Goal: Task Accomplishment & Management: Use online tool/utility

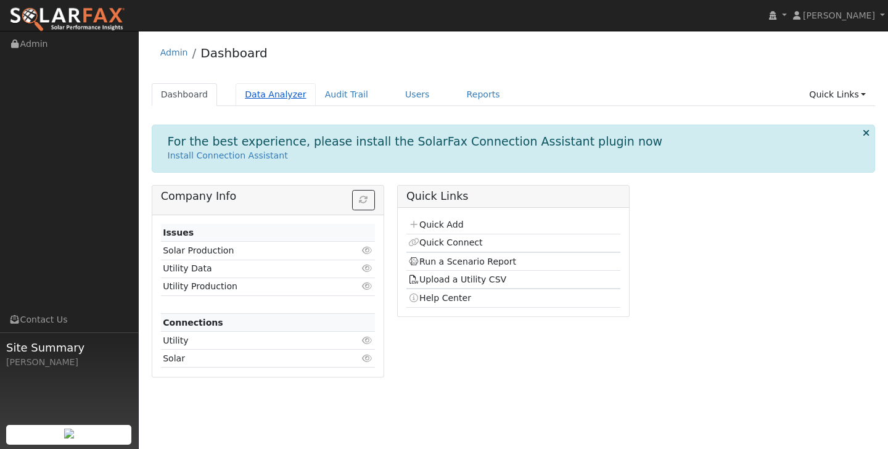
click at [286, 92] on link "Data Analyzer" at bounding box center [276, 94] width 80 height 23
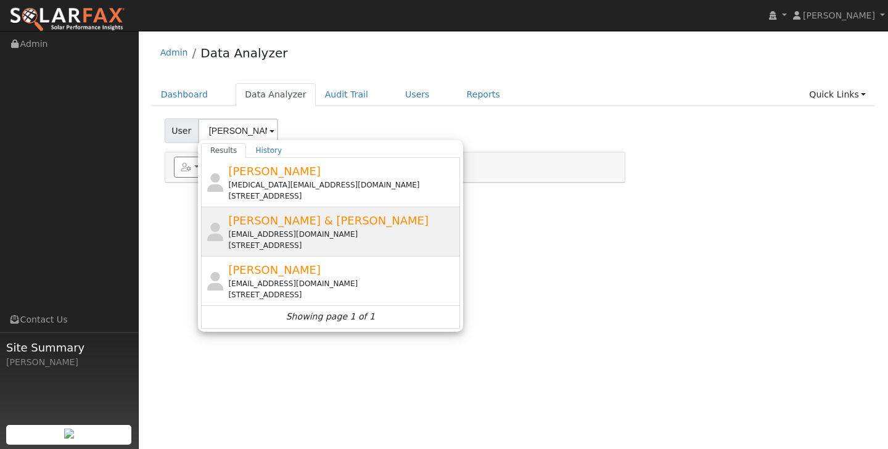
click at [276, 214] on span "[PERSON_NAME] & [PERSON_NAME]" at bounding box center [328, 220] width 200 height 13
type input "[PERSON_NAME] & [PERSON_NAME]"
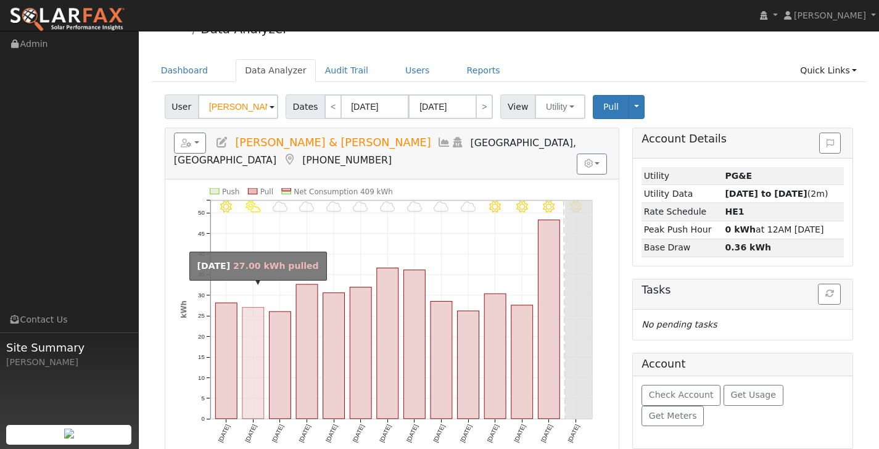
scroll to position [27, 0]
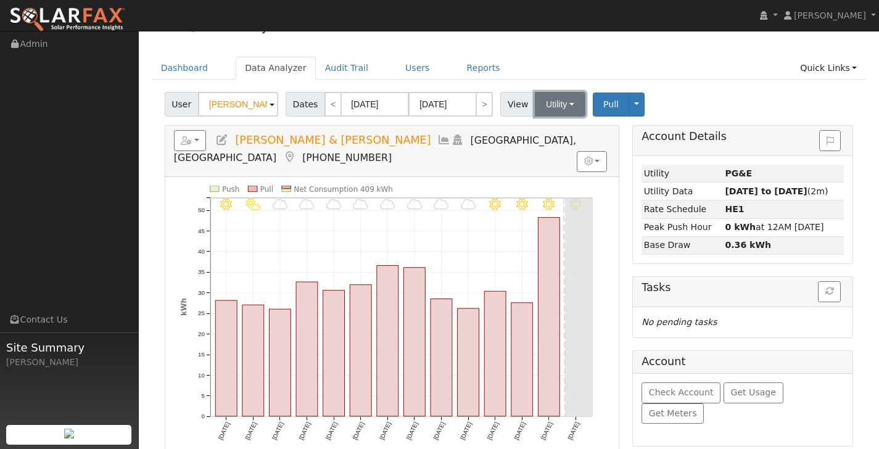
click at [572, 105] on button "Utility" at bounding box center [560, 104] width 51 height 25
click at [567, 95] on button "Utility" at bounding box center [560, 104] width 51 height 25
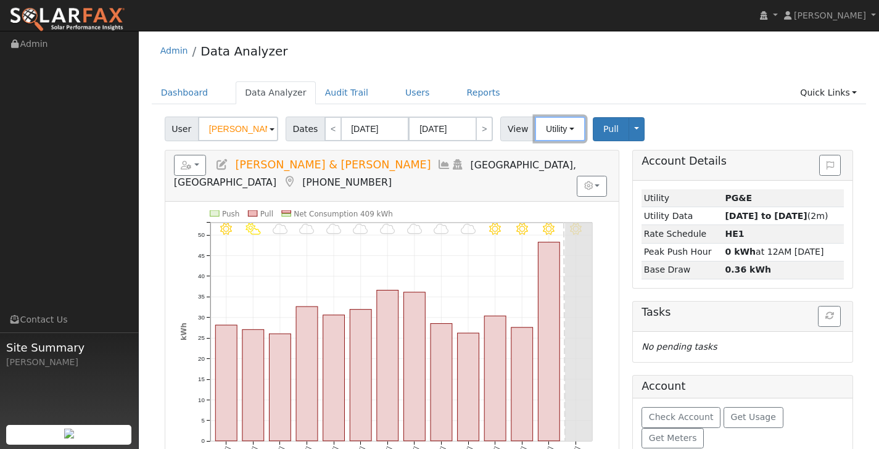
scroll to position [0, 0]
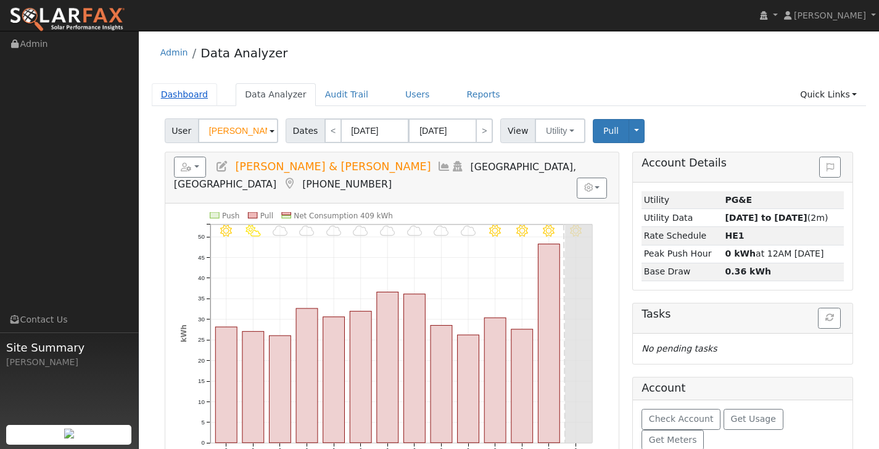
click at [197, 94] on link "Dashboard" at bounding box center [185, 94] width 66 height 23
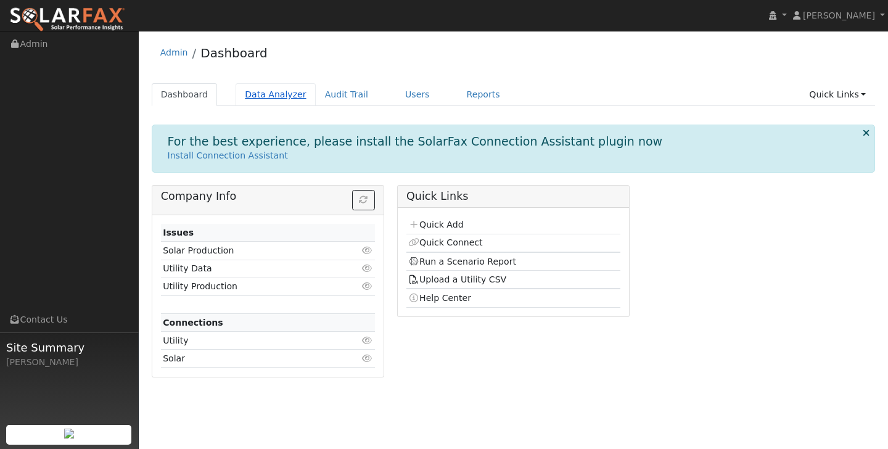
click at [257, 96] on link "Data Analyzer" at bounding box center [276, 94] width 80 height 23
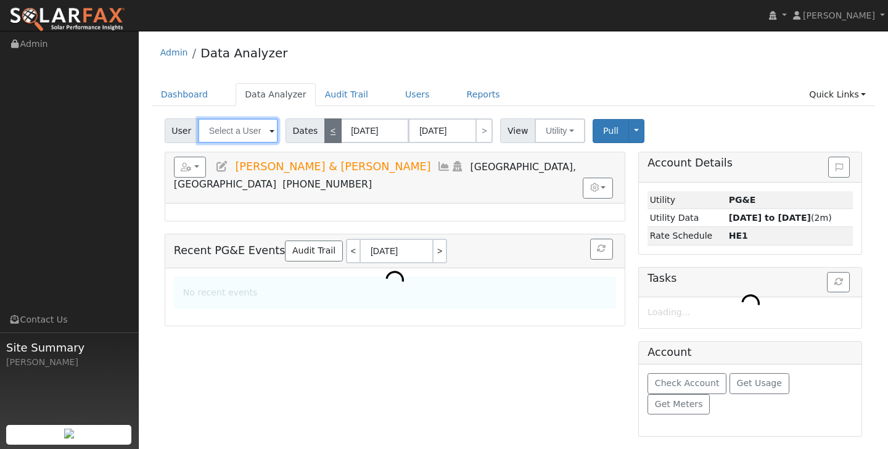
type input "Allison & Evan Prince"
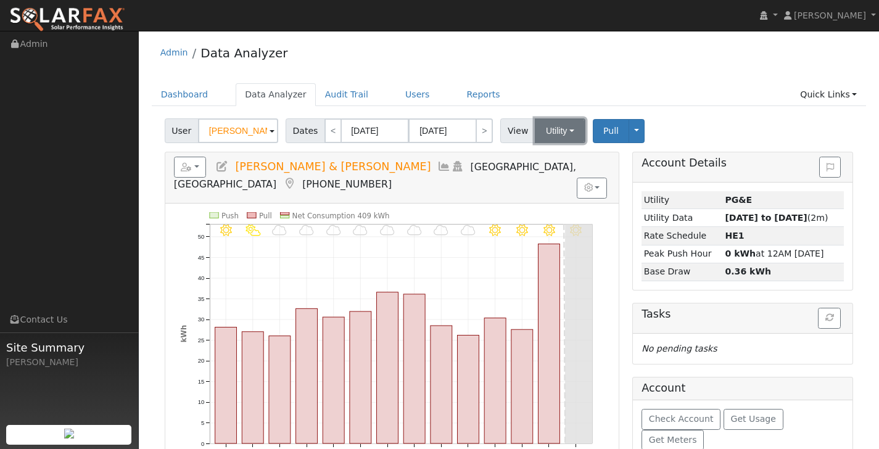
click at [570, 133] on button "Utility" at bounding box center [560, 130] width 51 height 25
click at [635, 128] on button "Toggle Dropdown" at bounding box center [636, 131] width 16 height 24
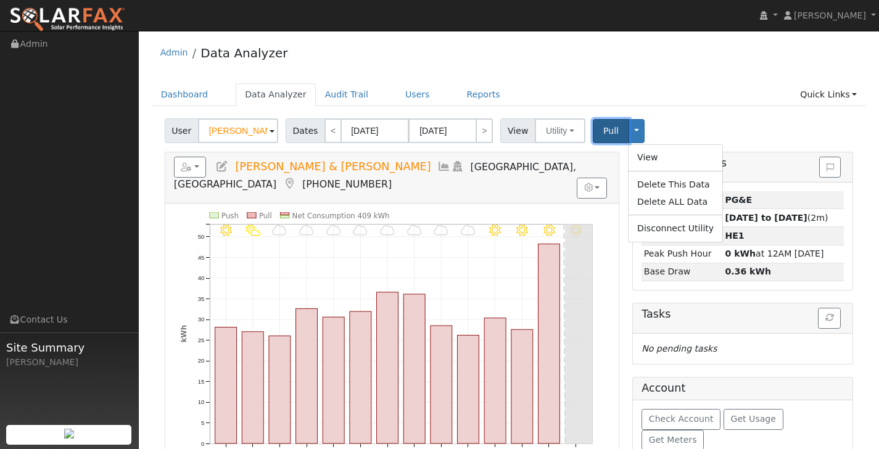
click at [612, 128] on span "Pull" at bounding box center [610, 131] width 15 height 10
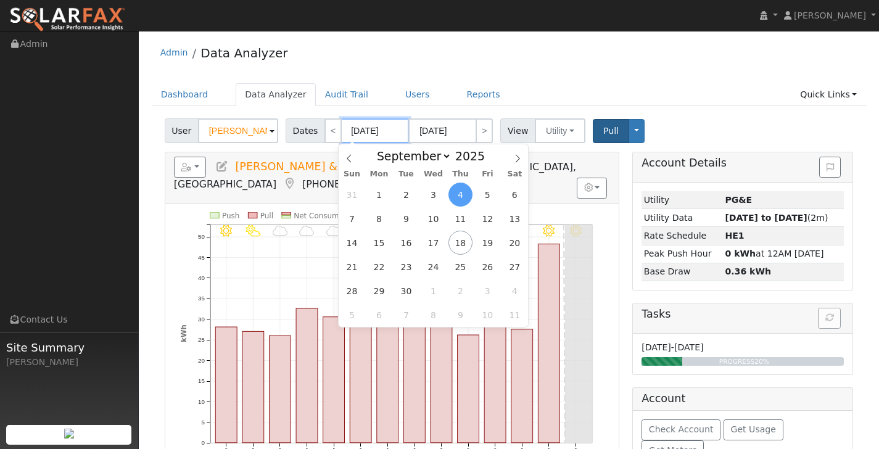
click at [365, 128] on input "[DATE]" at bounding box center [375, 130] width 68 height 25
click at [351, 156] on icon at bounding box center [349, 158] width 9 height 9
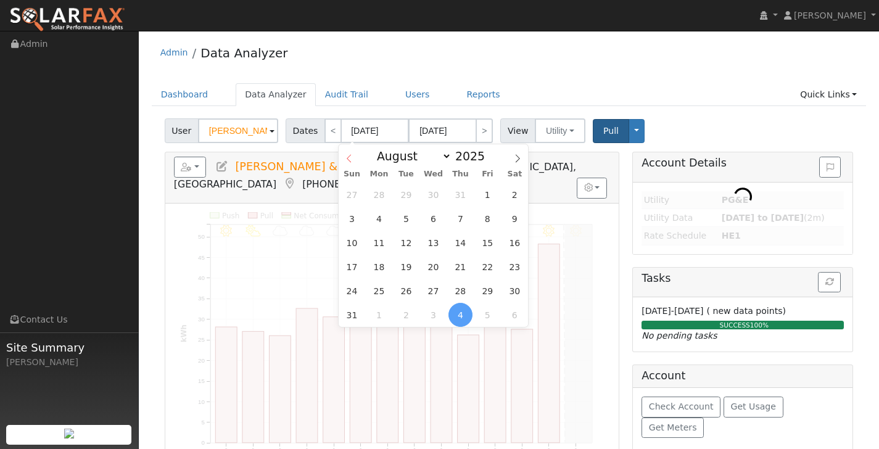
click at [351, 156] on icon at bounding box center [349, 158] width 9 height 9
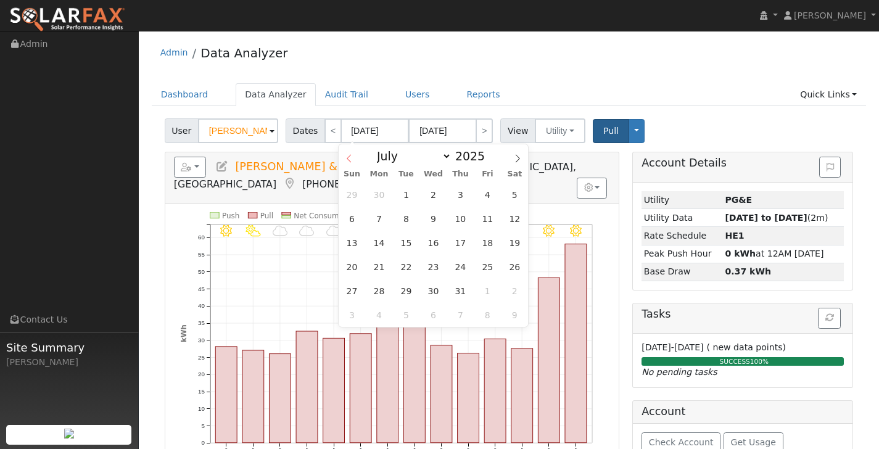
click at [351, 156] on icon at bounding box center [349, 158] width 9 height 9
select select "5"
click at [351, 197] on span "1" at bounding box center [352, 195] width 24 height 24
type input "06/01/2025"
type input "06/30/2025"
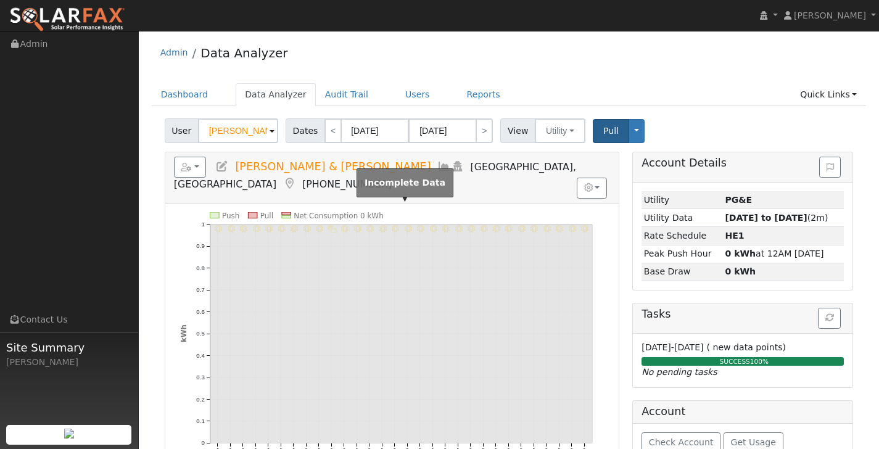
click at [586, 266] on rect at bounding box center [401, 333] width 382 height 219
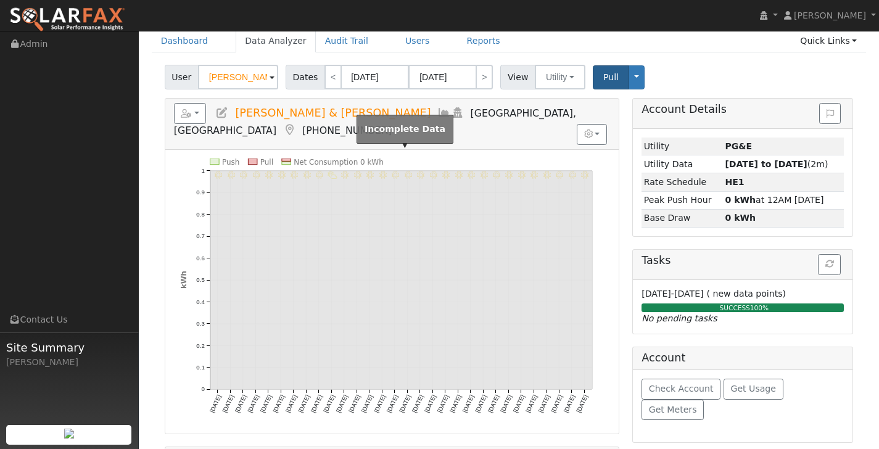
scroll to position [67, 0]
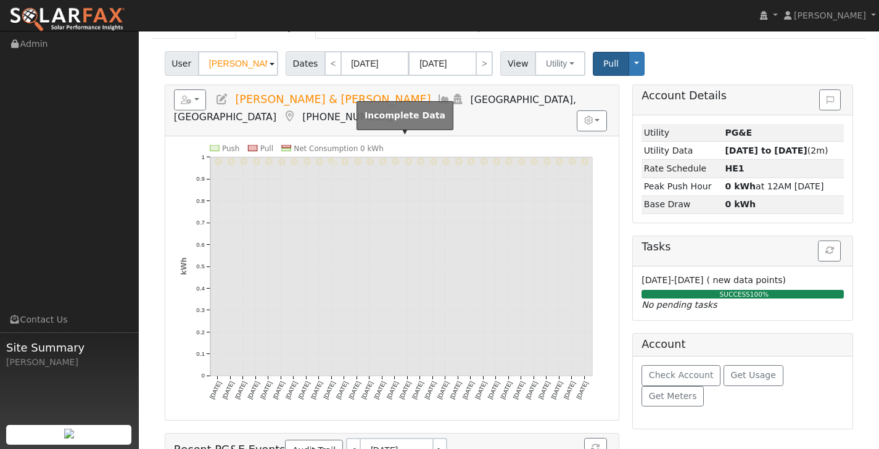
click at [417, 322] on rect at bounding box center [401, 266] width 382 height 219
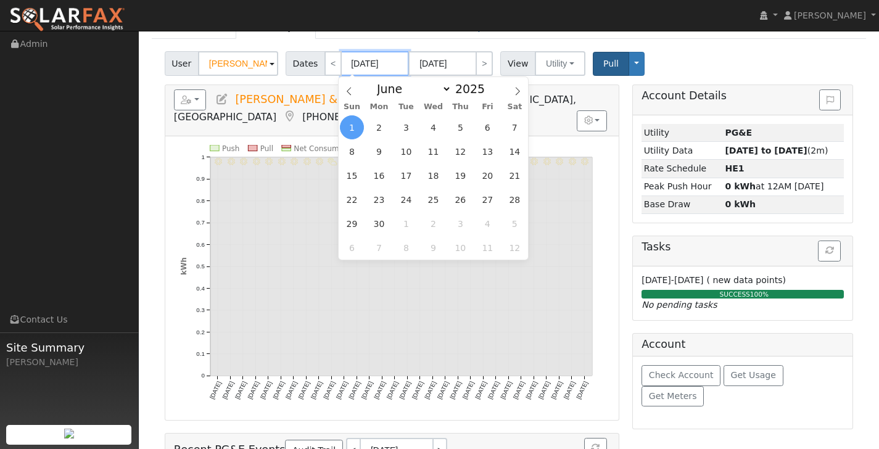
click at [377, 64] on input "06/01/2025" at bounding box center [375, 63] width 68 height 25
click at [516, 85] on span at bounding box center [517, 87] width 21 height 21
select select "6"
click at [402, 125] on span "1" at bounding box center [406, 127] width 24 height 24
type input "07/01/2025"
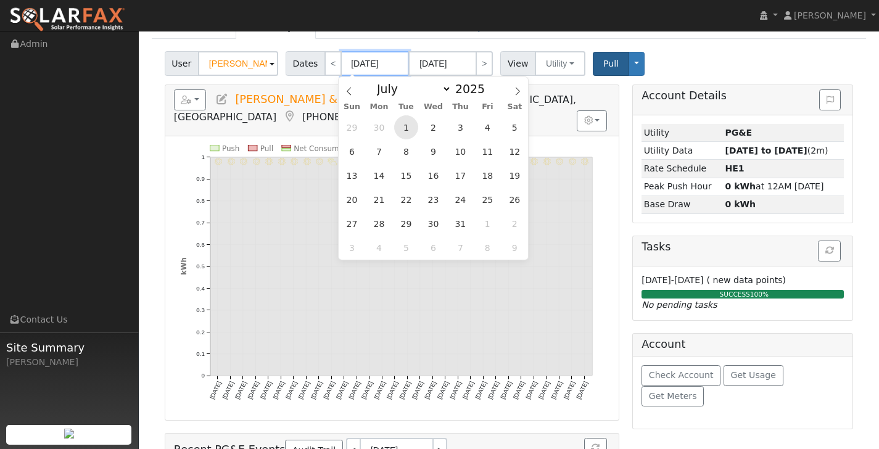
type input "07/31/2025"
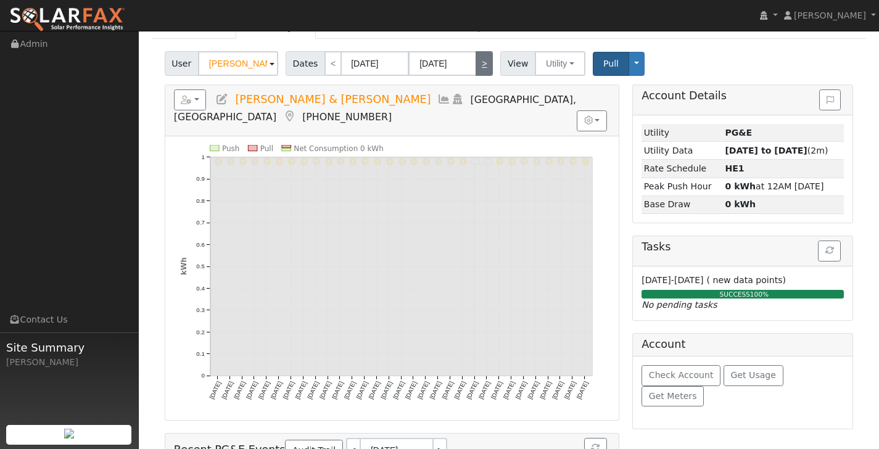
click at [481, 68] on link ">" at bounding box center [483, 63] width 17 height 25
type input "[DATE]"
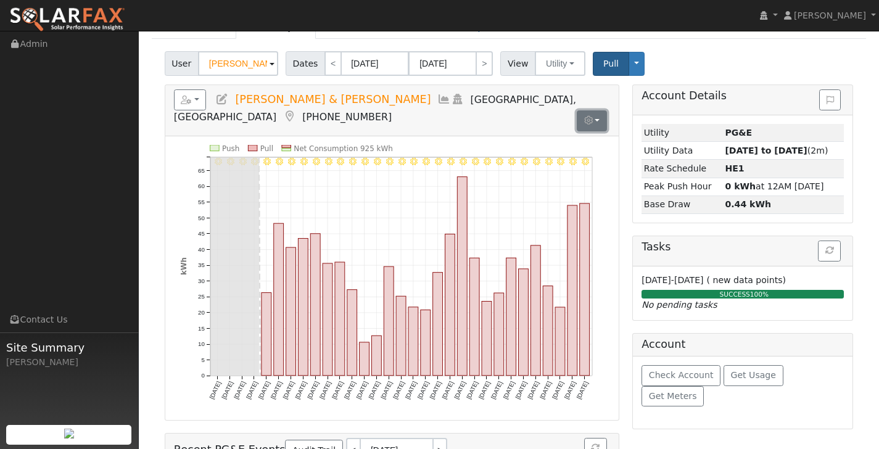
click at [600, 110] on button "button" at bounding box center [592, 120] width 30 height 21
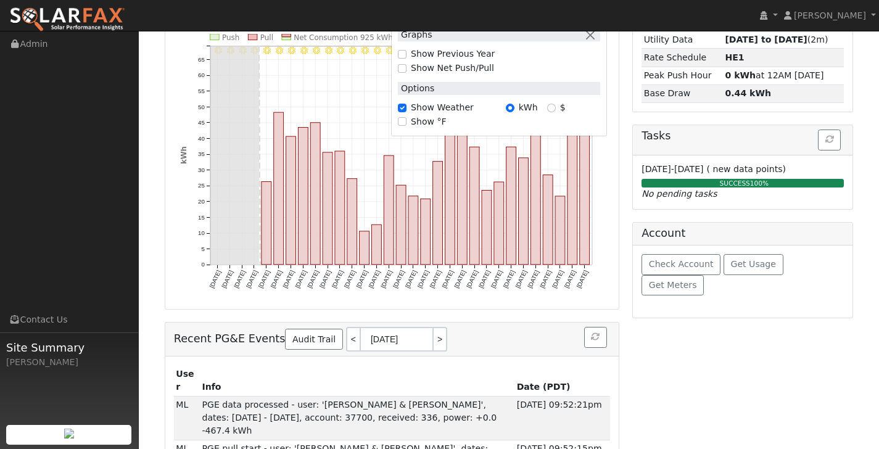
scroll to position [0, 0]
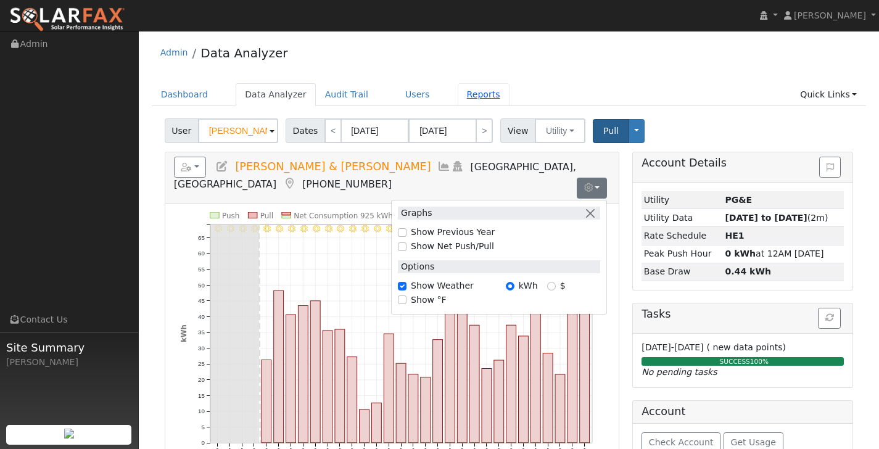
click at [477, 96] on link "Reports" at bounding box center [484, 94] width 52 height 23
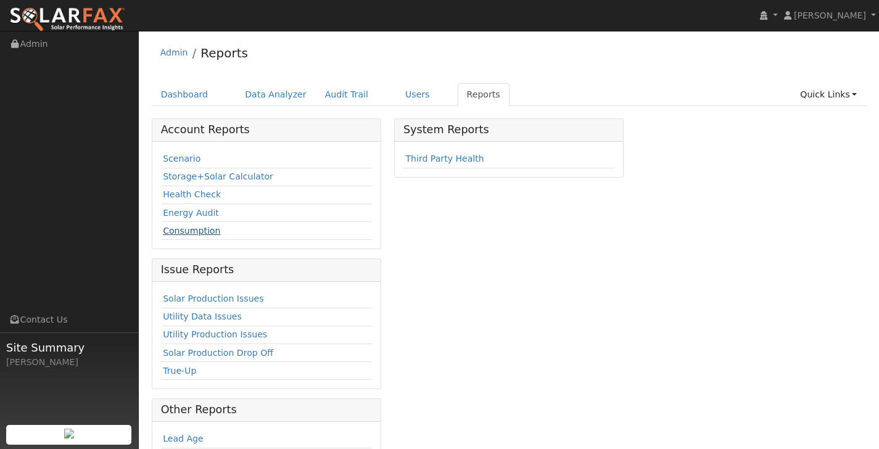
click at [203, 232] on link "Consumption" at bounding box center [191, 231] width 57 height 10
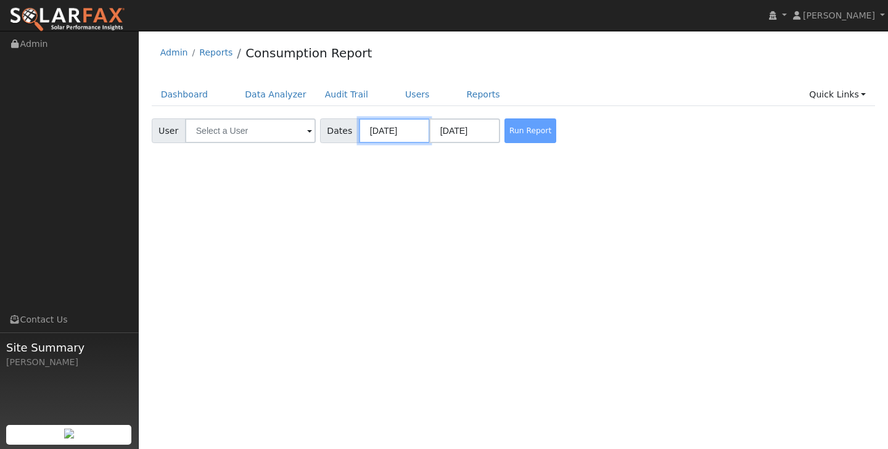
click at [367, 131] on input "[DATE]" at bounding box center [394, 130] width 71 height 25
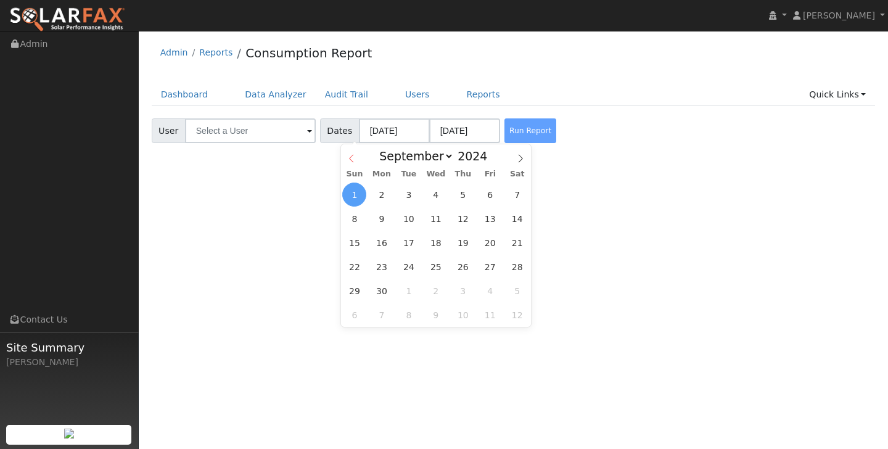
click at [353, 157] on icon at bounding box center [351, 158] width 9 height 9
select select "7"
click at [384, 219] on span "5" at bounding box center [381, 219] width 24 height 24
type input "08/05/2024"
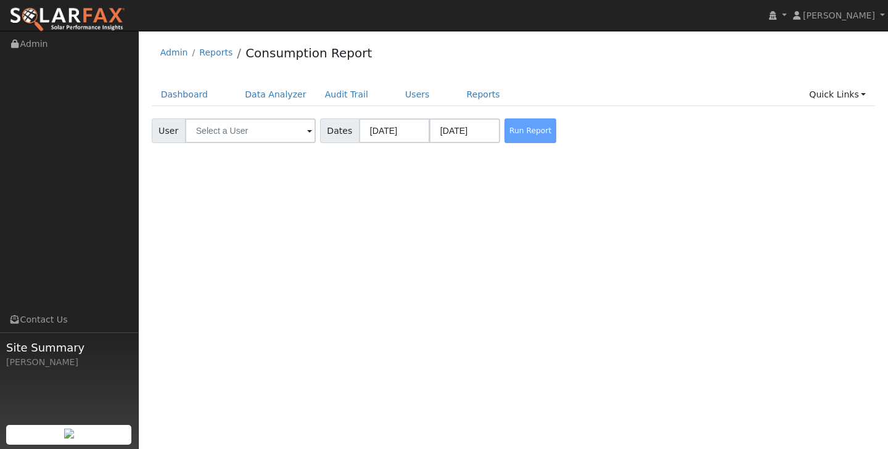
click at [519, 130] on div "Run Report" at bounding box center [534, 130] width 65 height 25
click at [460, 133] on input "[DATE]" at bounding box center [464, 130] width 71 height 25
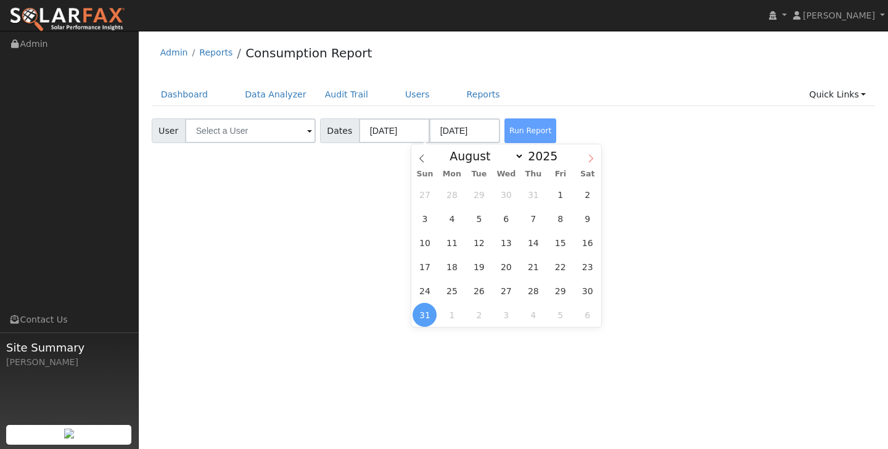
click at [594, 158] on span at bounding box center [590, 154] width 21 height 21
select select "8"
click at [562, 195] on span "5" at bounding box center [560, 195] width 24 height 24
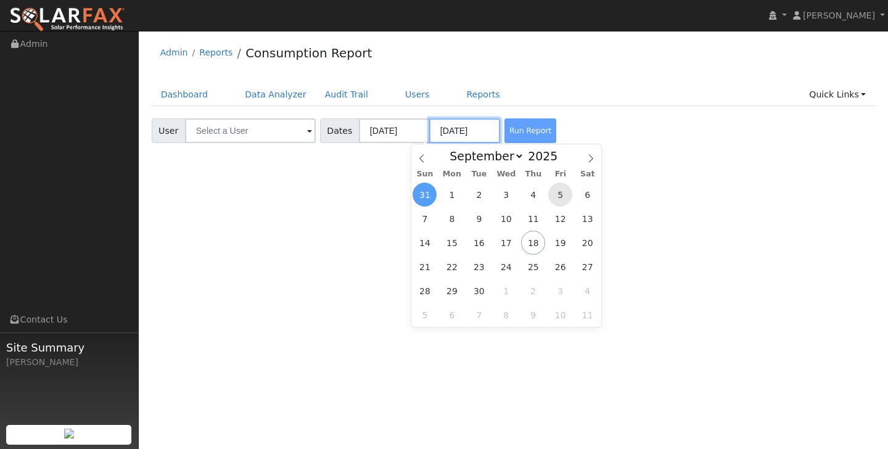
type input "[DATE]"
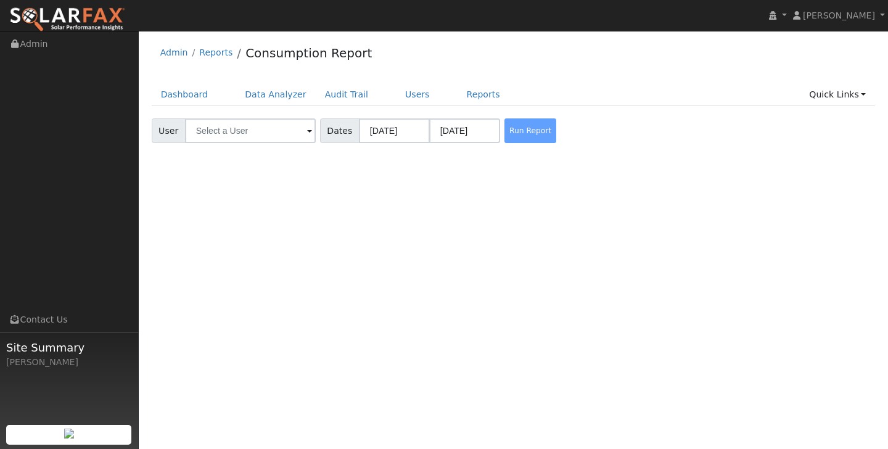
click at [502, 131] on div "Run Report" at bounding box center [534, 130] width 65 height 25
click at [504, 128] on div "Run Report" at bounding box center [534, 130] width 65 height 25
click at [511, 128] on div "Run Report" at bounding box center [534, 130] width 65 height 25
click at [509, 134] on div "Run Report" at bounding box center [534, 130] width 65 height 25
click at [504, 130] on div "Run Report" at bounding box center [534, 130] width 65 height 25
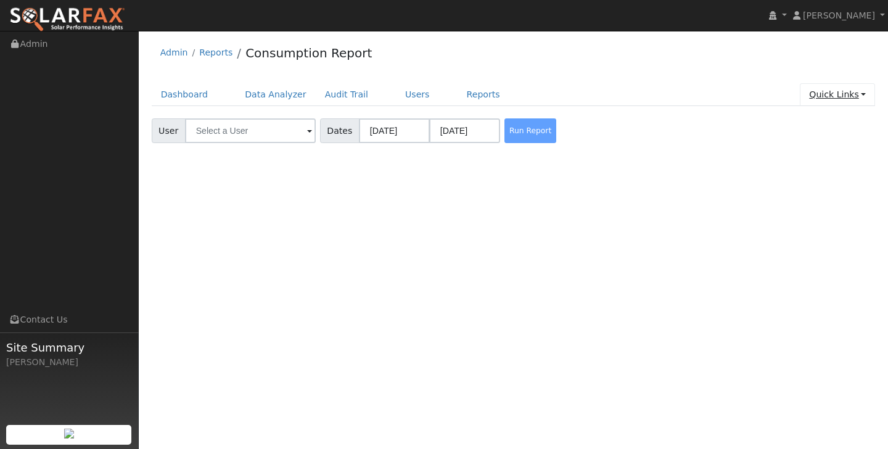
click at [831, 86] on link "Quick Links" at bounding box center [837, 94] width 75 height 23
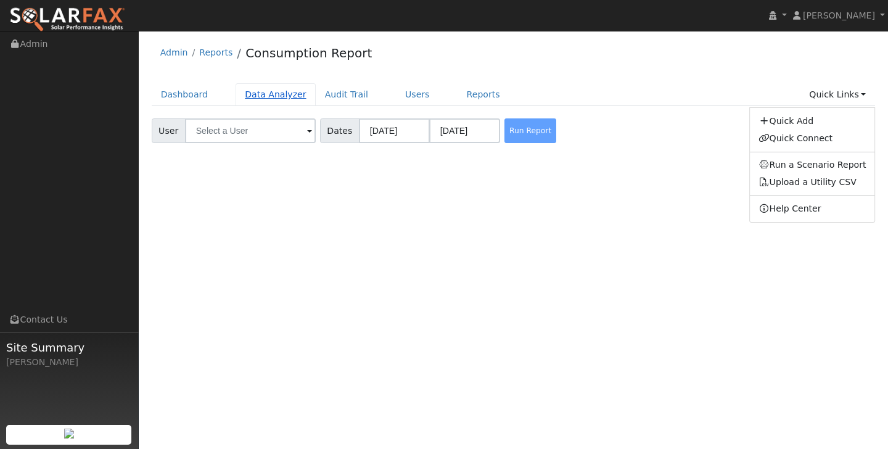
click at [273, 96] on link "Data Analyzer" at bounding box center [276, 94] width 80 height 23
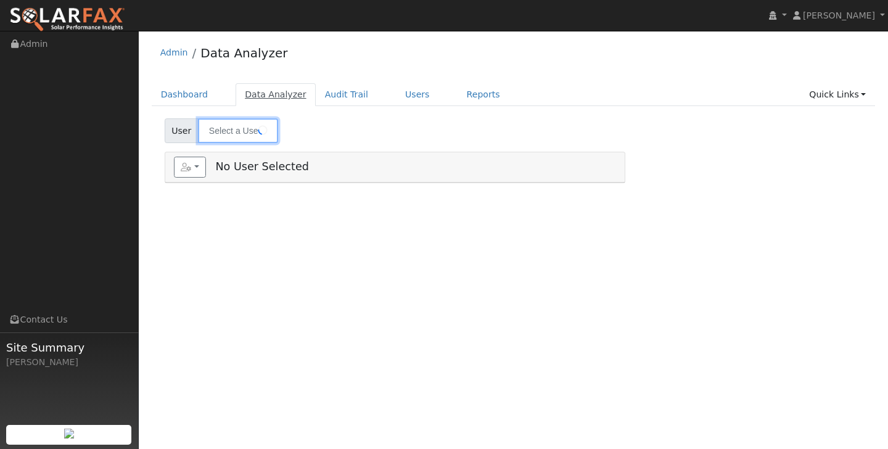
type input "[PERSON_NAME] & [PERSON_NAME]"
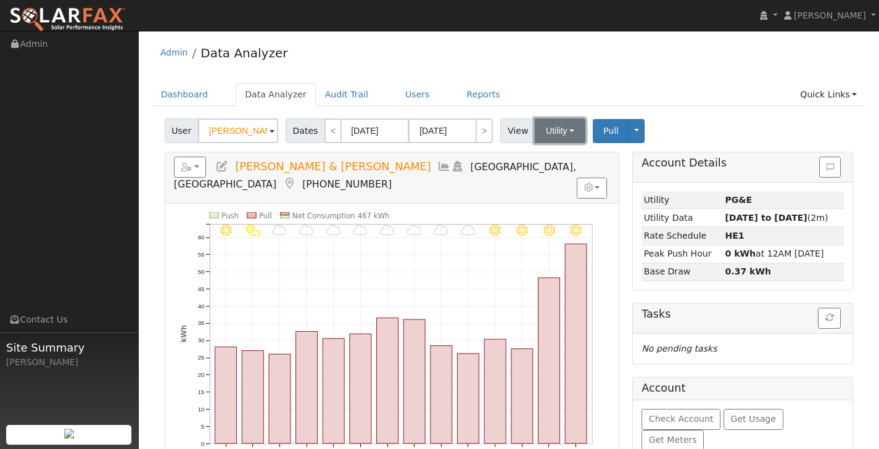
click at [559, 130] on button "Utility" at bounding box center [560, 130] width 51 height 25
click at [596, 178] on button "button" at bounding box center [592, 188] width 30 height 21
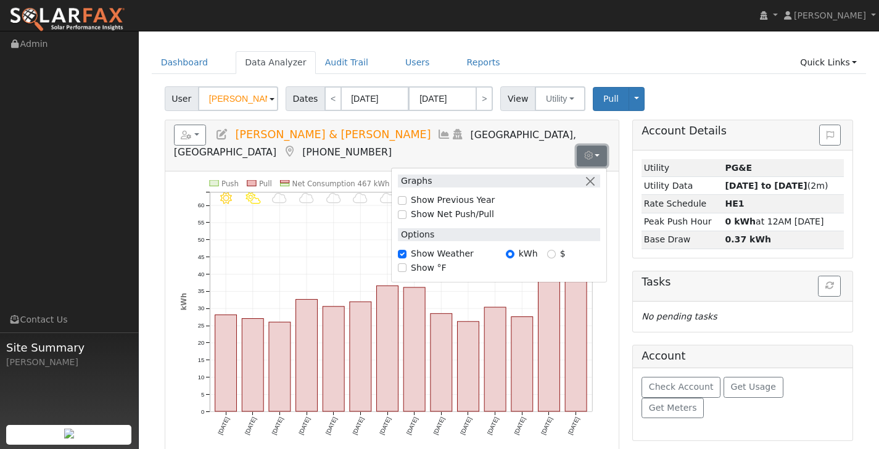
scroll to position [33, 0]
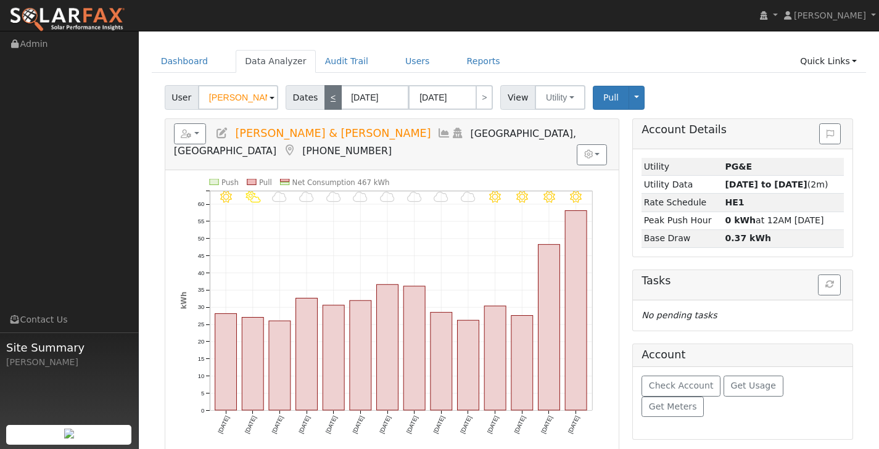
click at [329, 96] on link "<" at bounding box center [332, 97] width 17 height 25
type input "[DATE]"
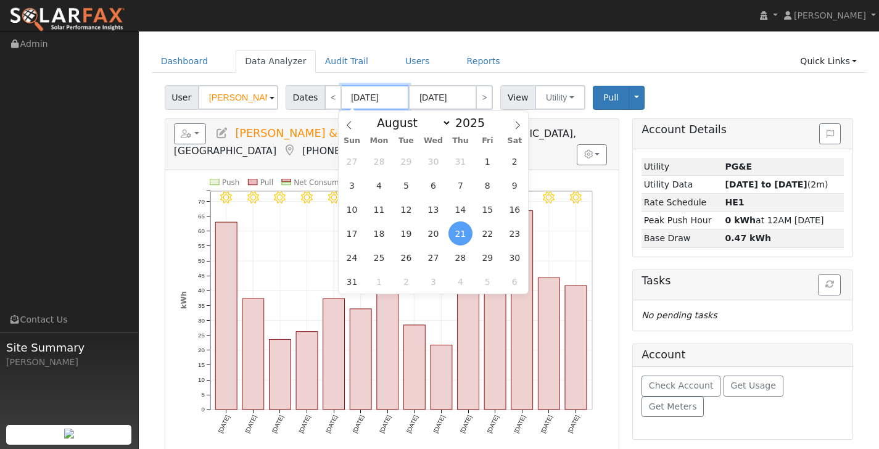
click at [396, 100] on input "[DATE]" at bounding box center [375, 97] width 68 height 25
click at [409, 183] on span "5" at bounding box center [406, 185] width 24 height 24
type input "[DATE]"
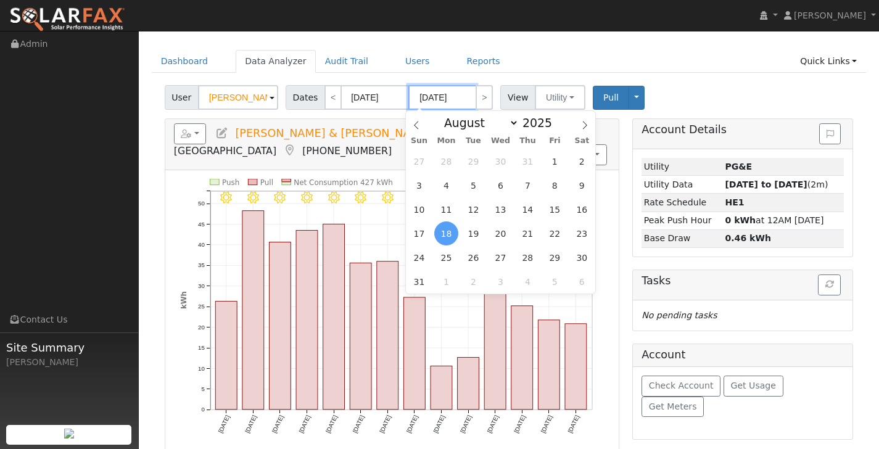
click at [469, 100] on input "[DATE]" at bounding box center [442, 97] width 68 height 25
click at [558, 279] on span "5" at bounding box center [555, 281] width 24 height 24
type input "[DATE]"
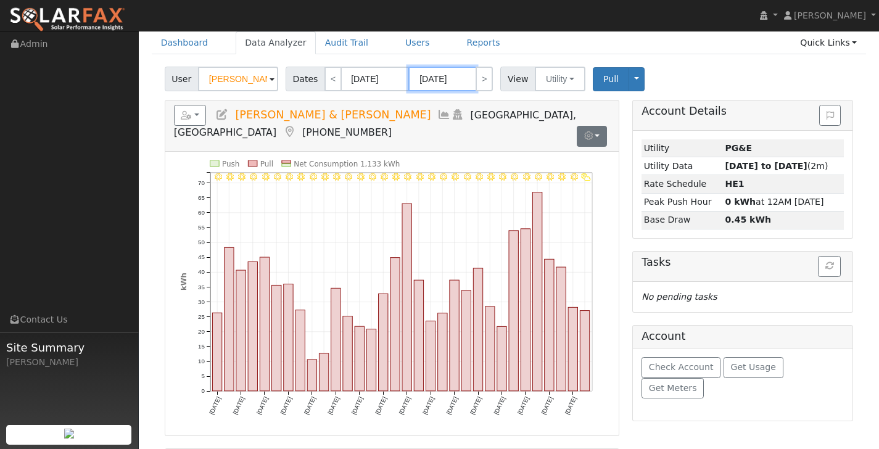
scroll to position [52, 0]
click at [590, 131] on icon "button" at bounding box center [588, 135] width 9 height 9
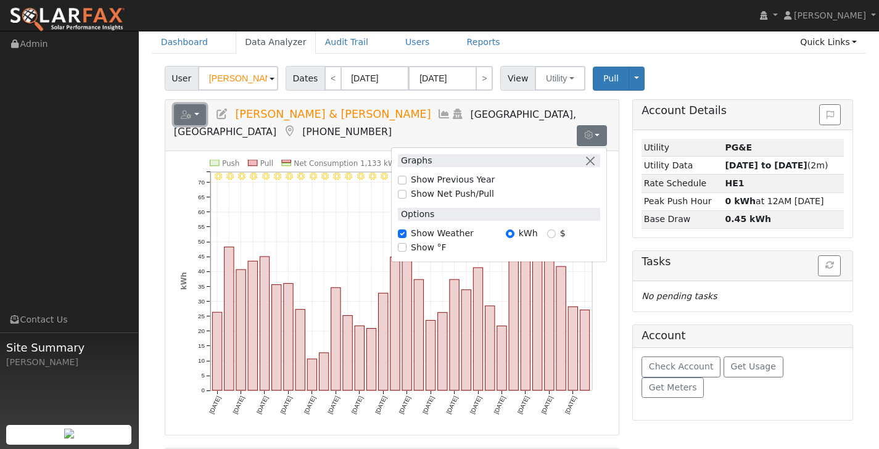
click at [197, 112] on button "button" at bounding box center [190, 114] width 33 height 21
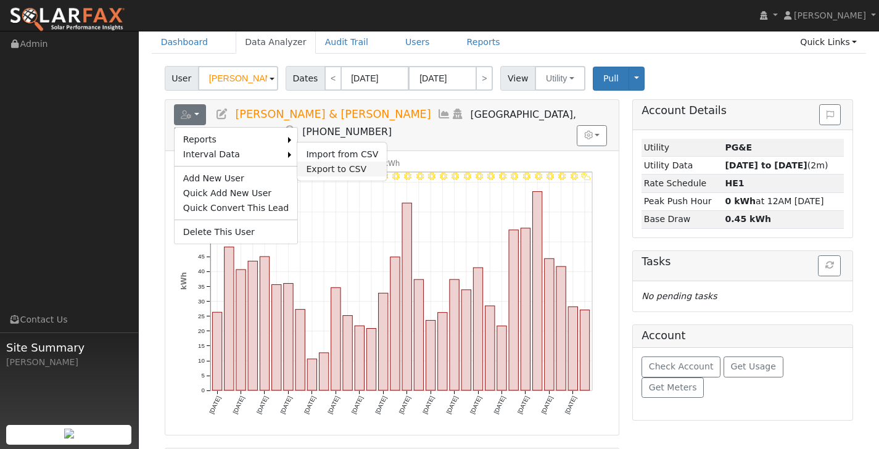
click at [325, 166] on link "Export to CSV" at bounding box center [341, 169] width 89 height 15
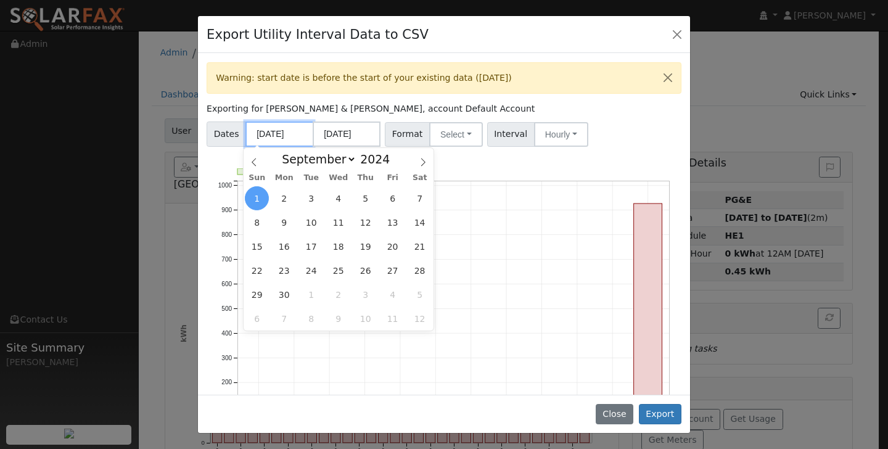
click at [287, 136] on input "[DATE]" at bounding box center [279, 133] width 68 height 25
click at [395, 160] on span at bounding box center [396, 162] width 9 height 7
click at [393, 154] on span at bounding box center [396, 155] width 9 height 7
type input "2025"
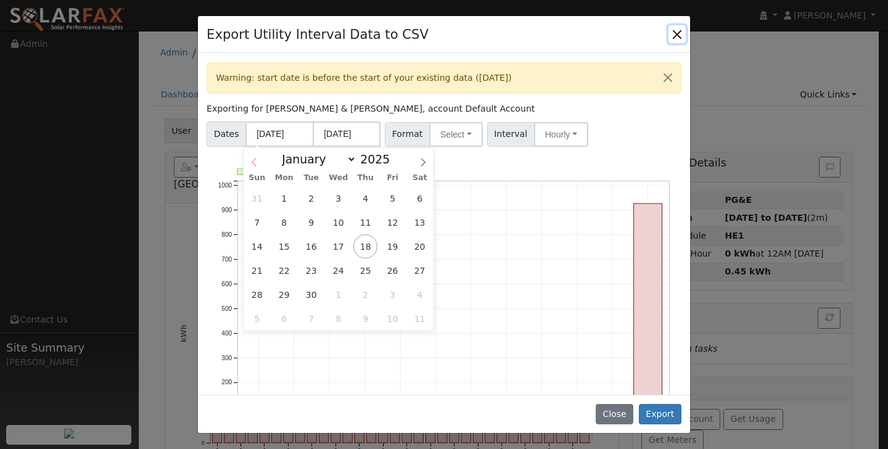
click at [255, 162] on icon at bounding box center [254, 162] width 9 height 9
select select "7"
click at [306, 223] on span "5" at bounding box center [311, 222] width 24 height 24
type input "[DATE]"
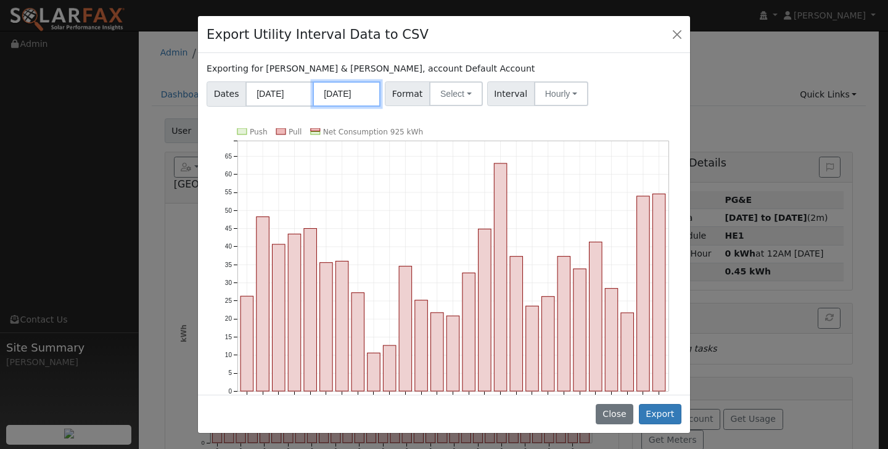
click at [364, 98] on input "[DATE]" at bounding box center [347, 93] width 68 height 25
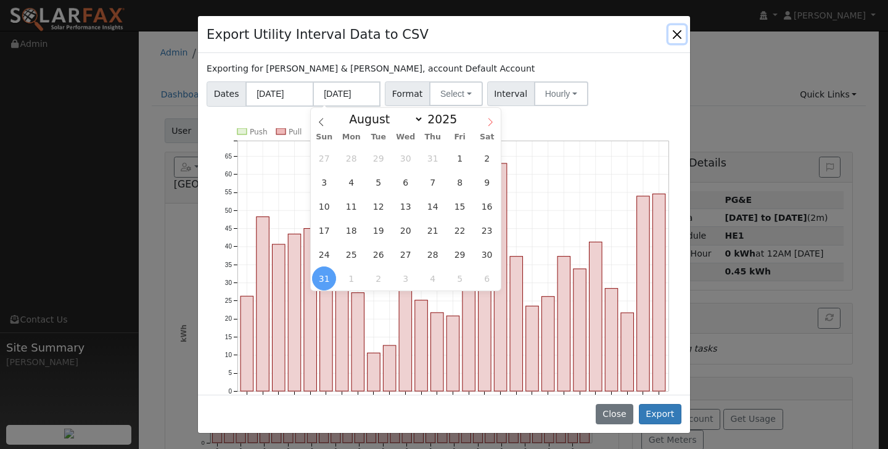
click at [487, 120] on icon at bounding box center [490, 122] width 9 height 9
select select "8"
click at [454, 157] on span "5" at bounding box center [460, 158] width 24 height 24
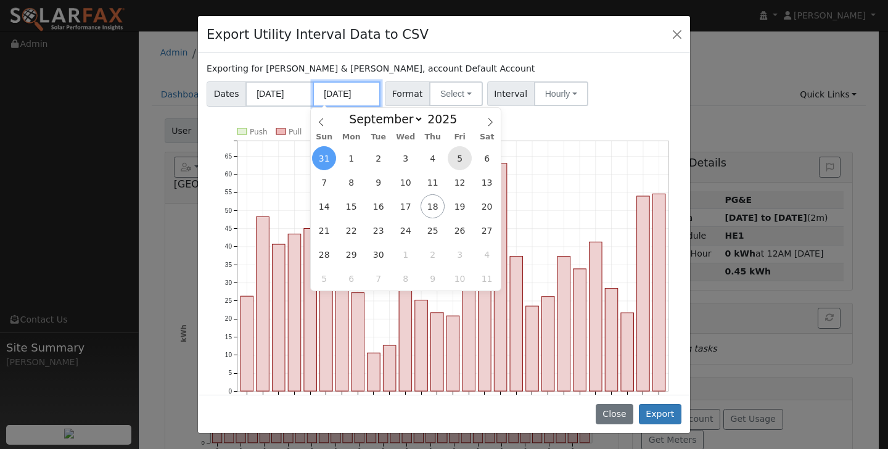
type input "[DATE]"
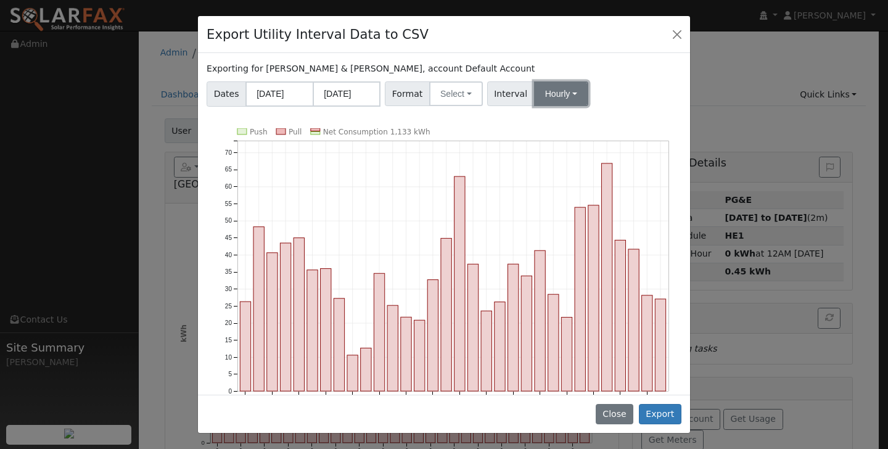
click at [549, 91] on button "Hourly" at bounding box center [561, 93] width 54 height 25
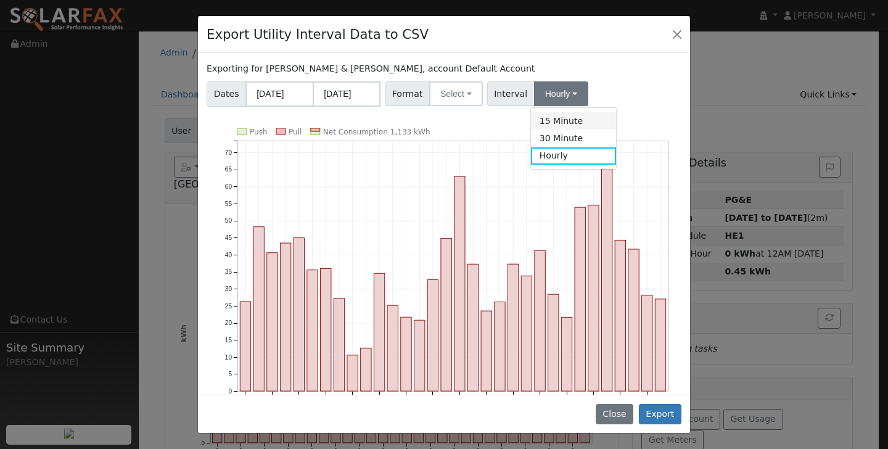
click at [565, 120] on link "15 Minute" at bounding box center [574, 120] width 86 height 17
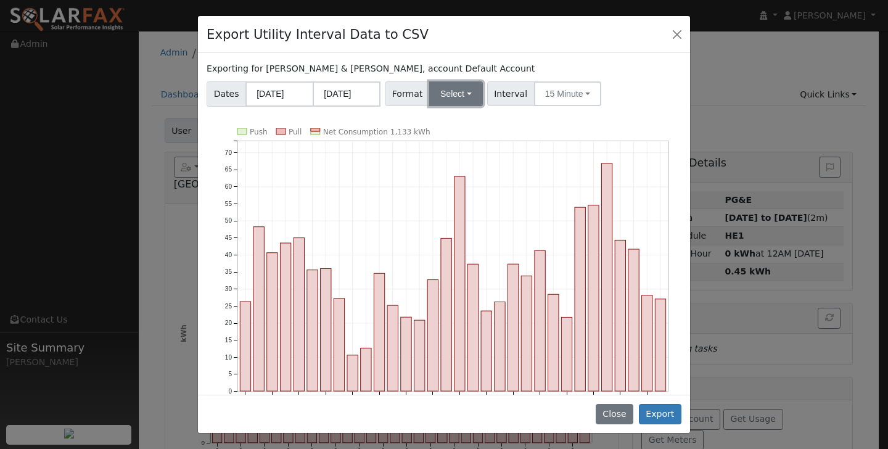
click at [459, 94] on button "Select" at bounding box center [456, 93] width 54 height 25
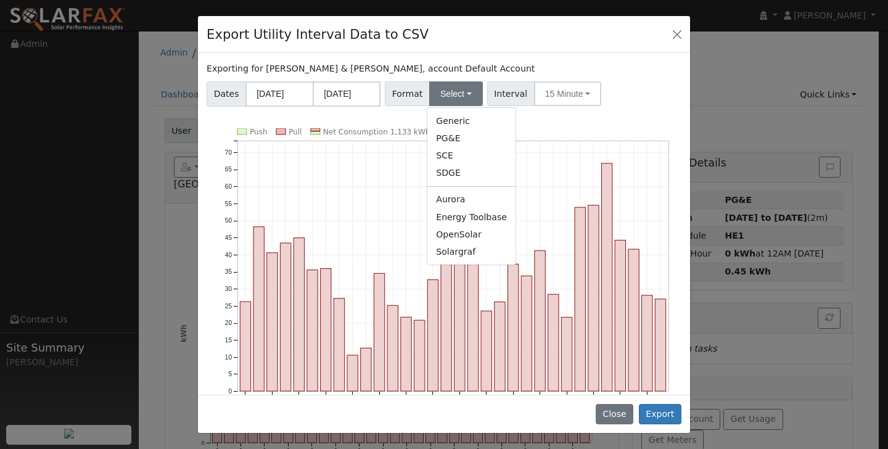
click at [657, 109] on div "Exporting for [PERSON_NAME] & [PERSON_NAME], account Default Account Dates [DAT…" at bounding box center [444, 223] width 492 height 341
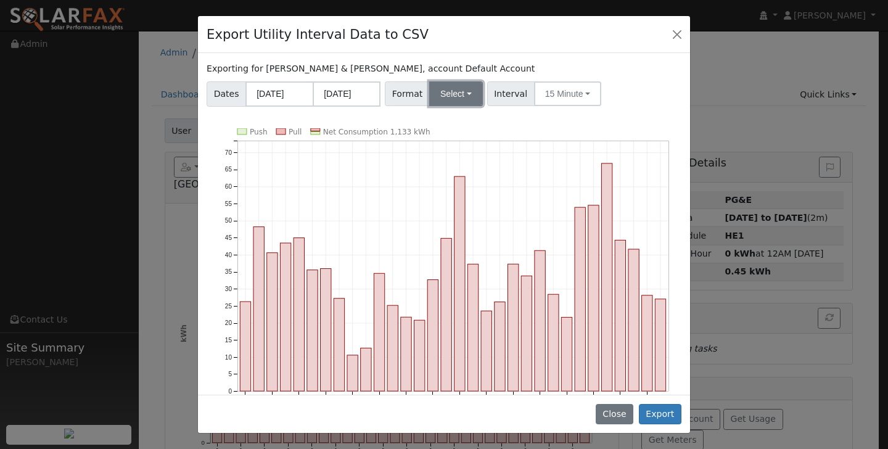
click at [462, 89] on button "Select" at bounding box center [456, 93] width 54 height 25
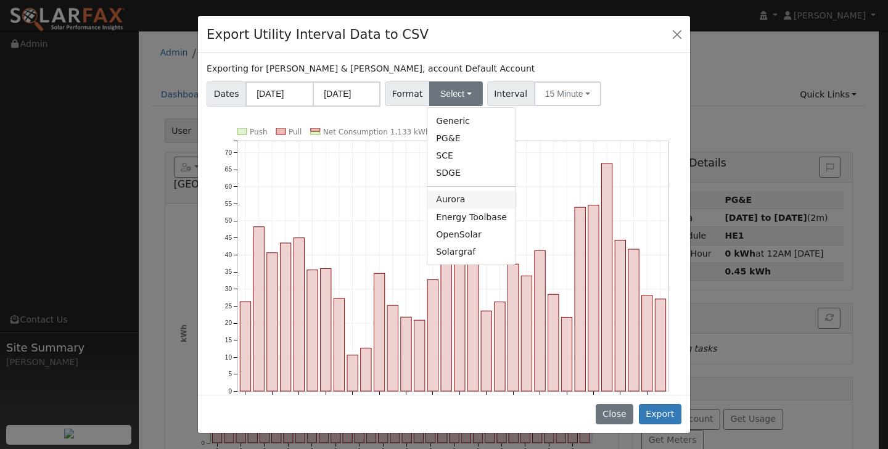
click at [457, 199] on link "Aurora" at bounding box center [471, 199] width 88 height 17
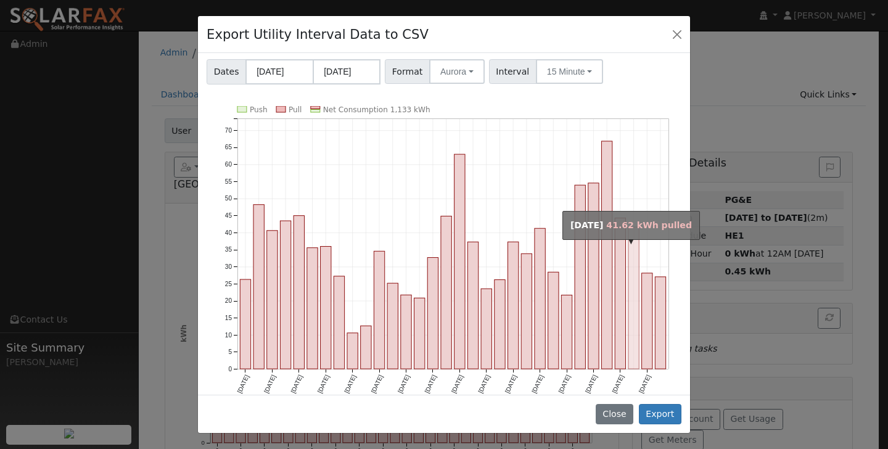
scroll to position [34, 0]
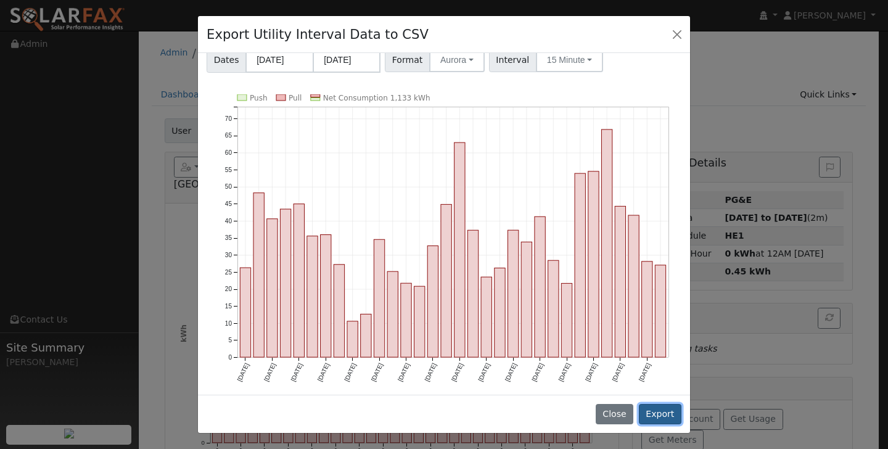
click at [660, 414] on button "Export" at bounding box center [660, 414] width 43 height 21
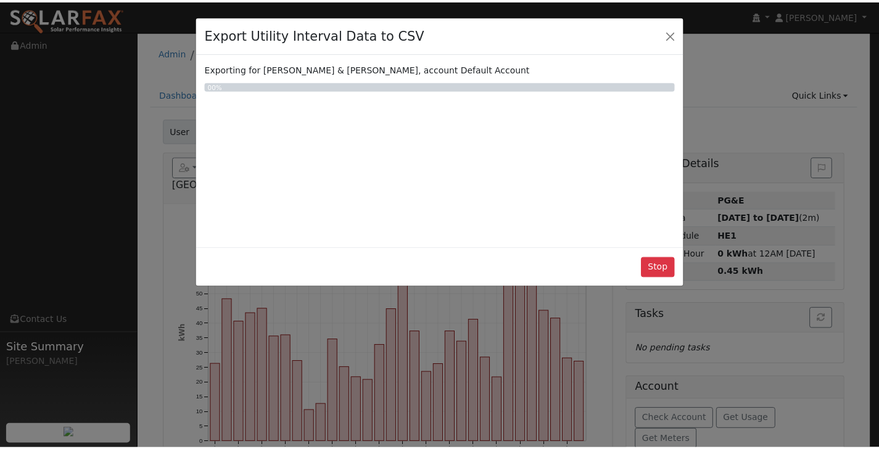
scroll to position [0, 0]
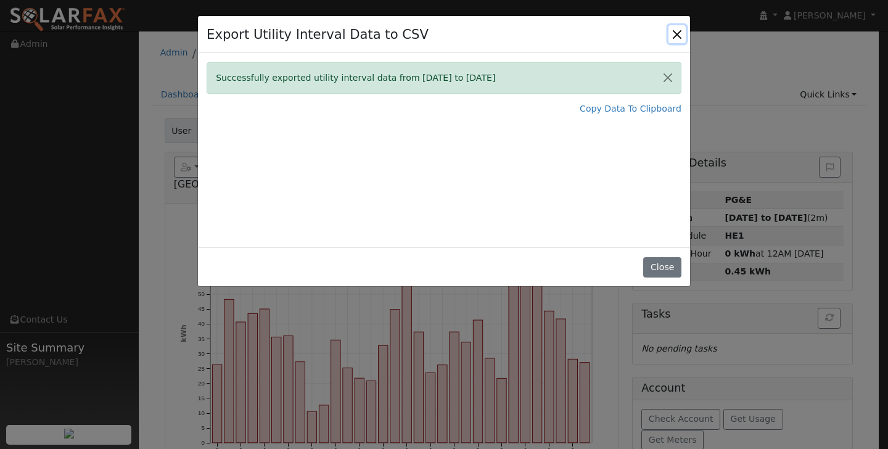
click at [676, 28] on button "Close" at bounding box center [676, 33] width 17 height 17
